Goal: Transaction & Acquisition: Purchase product/service

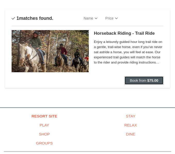
click at [156, 78] on strong "$75.00" at bounding box center [152, 80] width 11 height 4
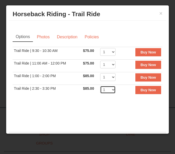
click at [113, 91] on select "1 2 3 4 5 6 7 8 9 10 11 12" at bounding box center [107, 90] width 15 height 8
click at [121, 62] on td "1 2 3 4 5 6 7 8" at bounding box center [110, 66] width 23 height 13
click at [115, 65] on select "1 2 3 4 5 6 7 8" at bounding box center [107, 65] width 15 height 8
select select "2"
click at [100, 61] on select "1 2 3 4 5 6 7 8" at bounding box center [107, 65] width 15 height 8
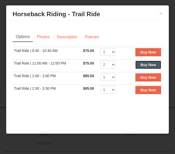
click at [138, 65] on button "Buy Now" at bounding box center [148, 65] width 26 height 8
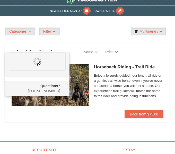
scroll to position [4, 0]
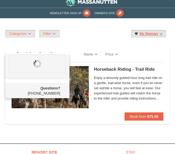
click at [138, 35] on link "My Itinerary" at bounding box center [148, 34] width 35 height 8
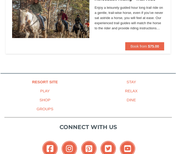
scroll to position [0, 0]
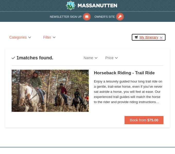
click at [162, 37] on link "My Itinerary" at bounding box center [148, 37] width 35 height 8
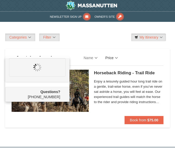
click at [116, 57] on link "Price" at bounding box center [111, 58] width 20 height 10
